Goal: Navigation & Orientation: Find specific page/section

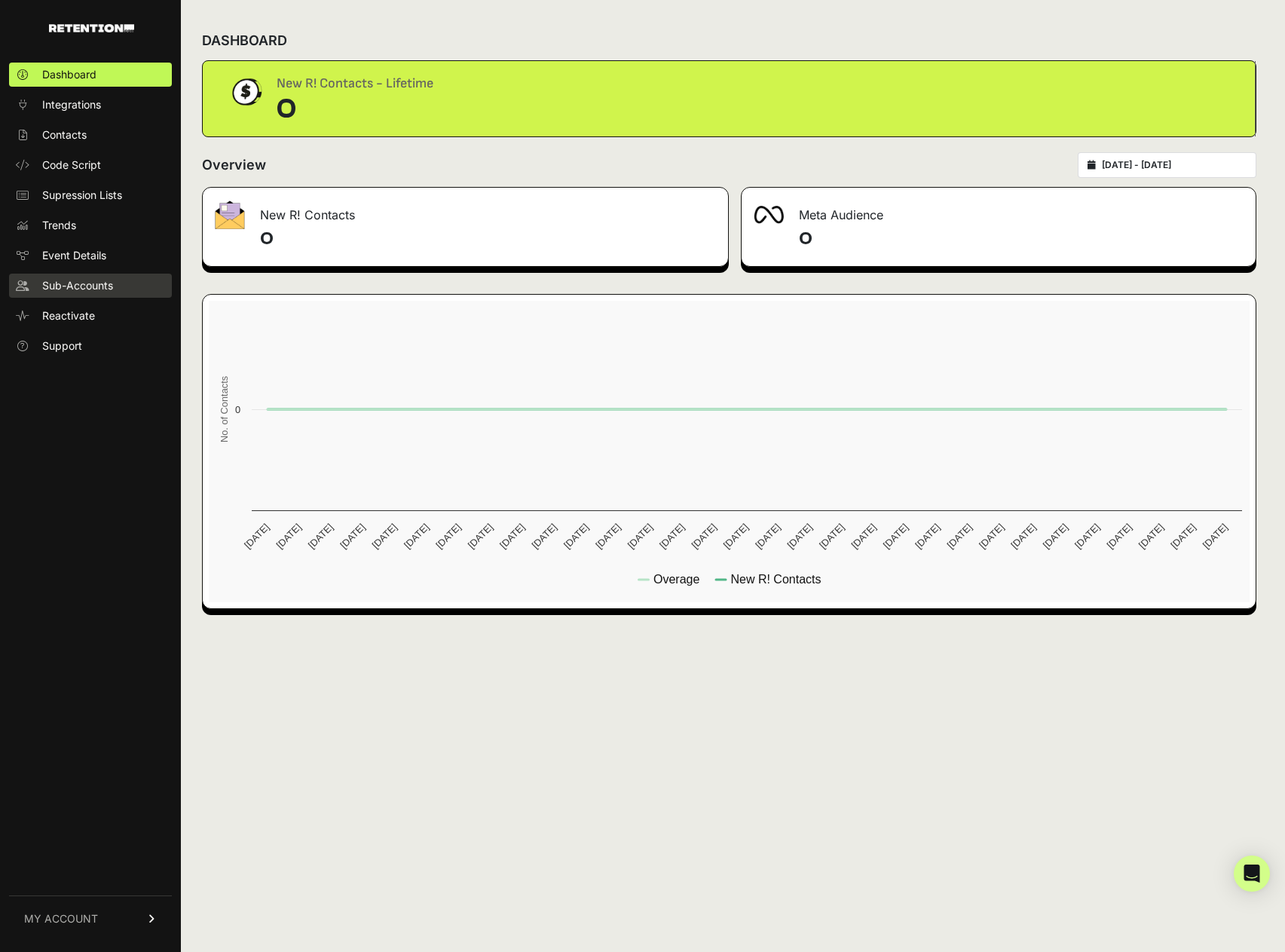
click at [85, 287] on span "Sub-Accounts" at bounding box center [77, 285] width 71 height 15
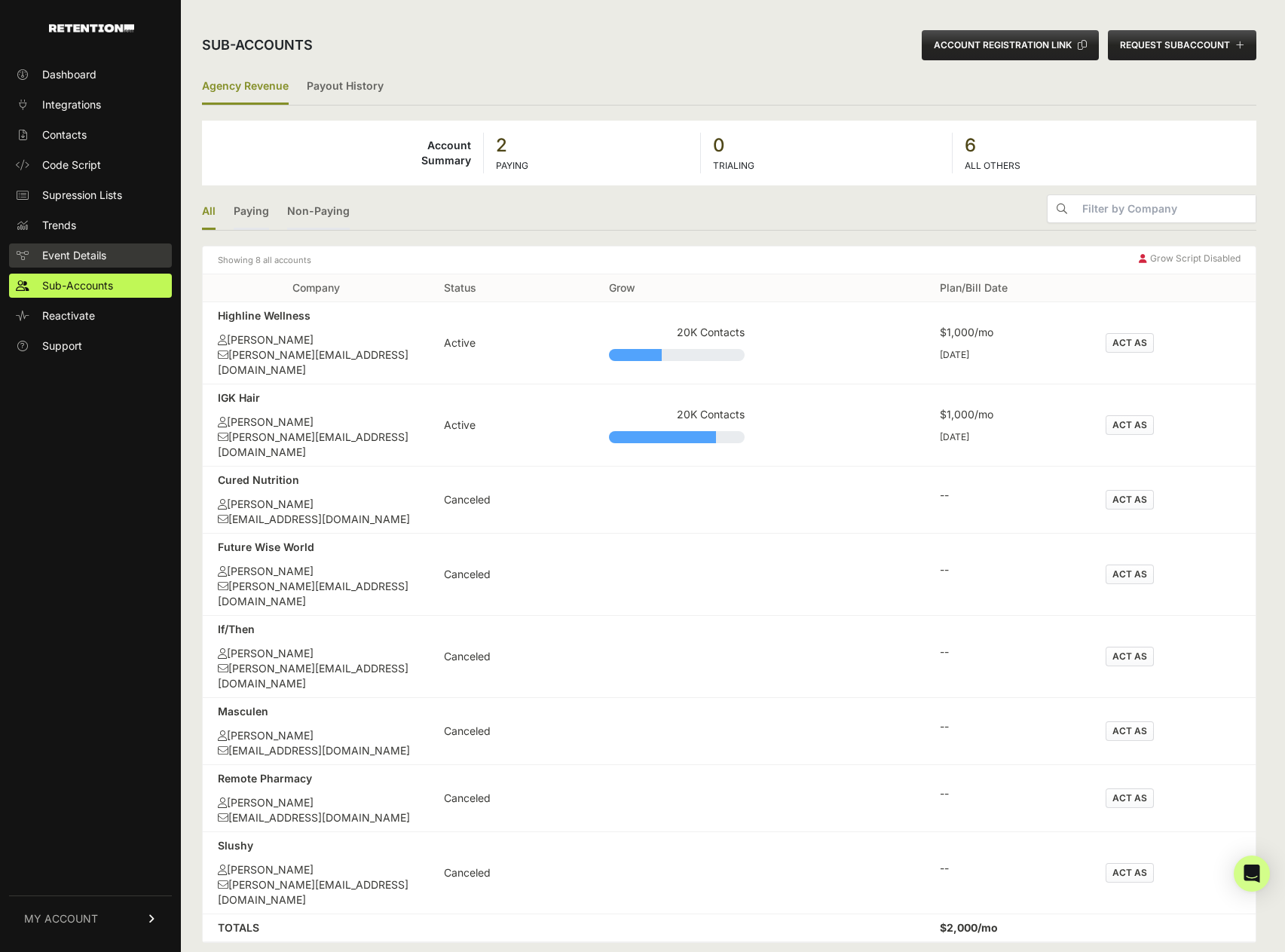
click at [81, 247] on link "Event Details" at bounding box center [90, 255] width 163 height 24
